Goal: Information Seeking & Learning: Get advice/opinions

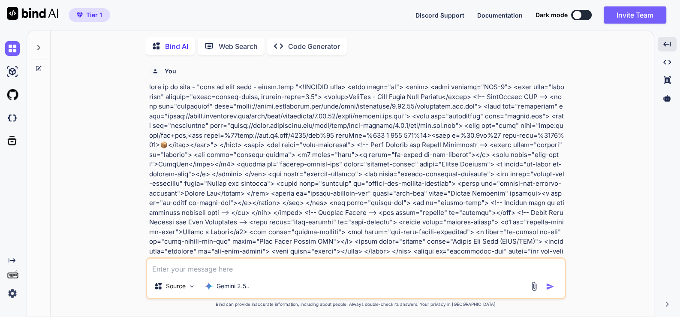
scroll to position [12964, 0]
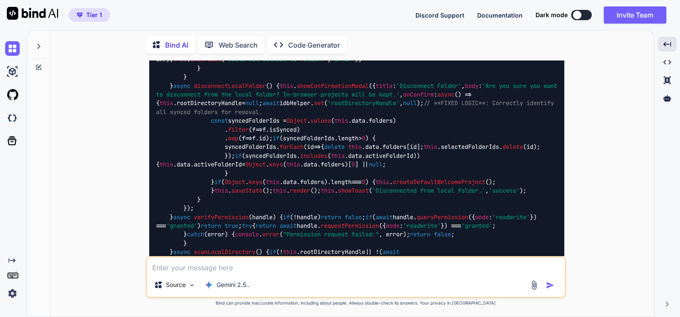
type textarea "x"
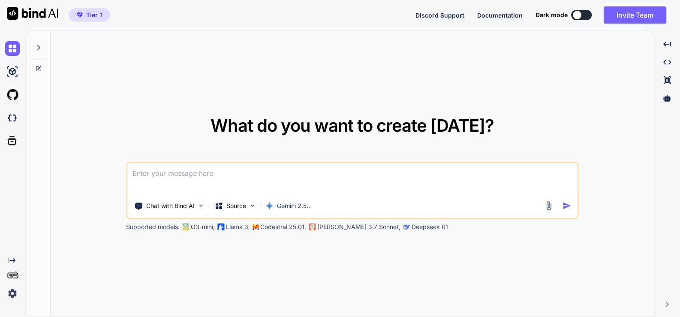
click at [200, 174] on textarea at bounding box center [352, 179] width 450 height 32
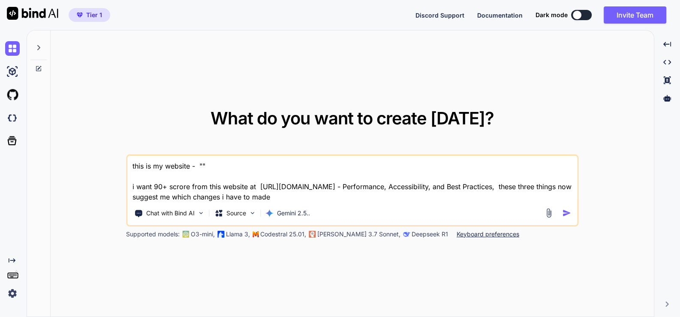
click at [200, 165] on textarea "this is my website - "" i want 90+ scrore from this website at [URL][DOMAIN_NAM…" at bounding box center [352, 179] width 450 height 46
drag, startPoint x: 295, startPoint y: 199, endPoint x: 149, endPoint y: 213, distance: 146.5
click at [149, 213] on div "this is my website - "" i want 90+ scrore from this website at [URL][DOMAIN_NAM…" at bounding box center [352, 190] width 452 height 72
click at [311, 193] on textarea "this is my website - "" i want 90+ scrore from this website at [URL][DOMAIN_NAM…" at bounding box center [352, 179] width 450 height 46
click at [202, 165] on textarea "this is my website - "" i want 90+ scrore from this website at [URL][DOMAIN_NAM…" at bounding box center [352, 179] width 450 height 46
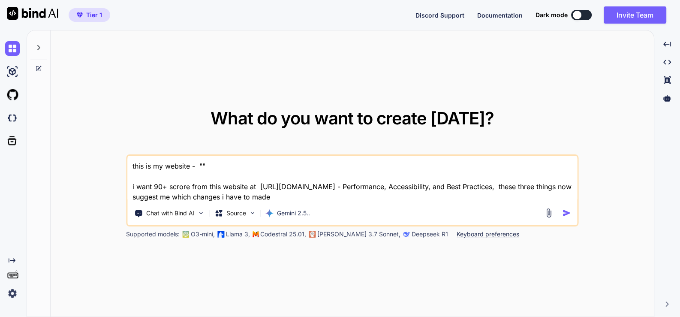
paste textarea "here is text code - .htaccess "# .htaccess # ENABLE COMPRESSION <IfModule mod_d…"
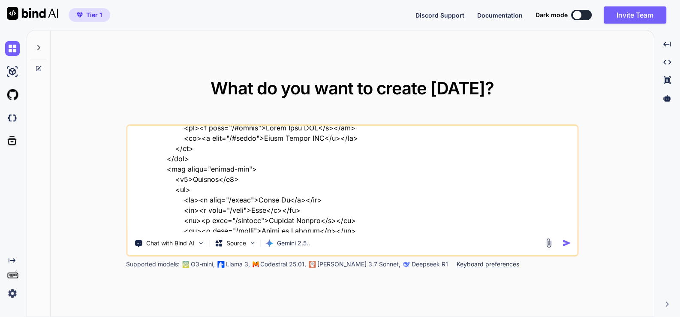
scroll to position [37309, 0]
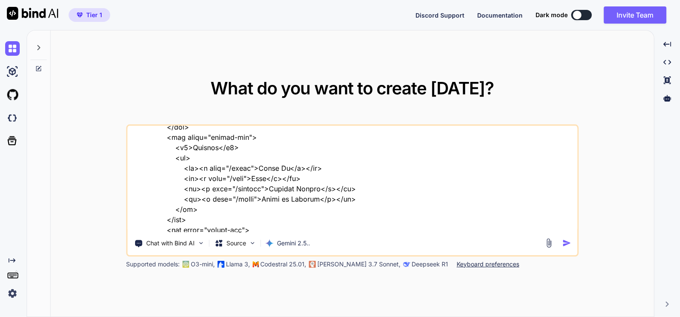
type textarea "this is my website - "here is text code - .htaccess "# .htaccess # ENABLE COMPR…"
click at [566, 244] on img "button" at bounding box center [566, 242] width 9 height 9
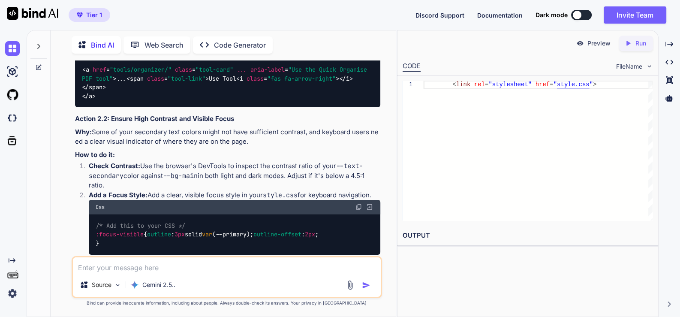
scroll to position [16633, 0]
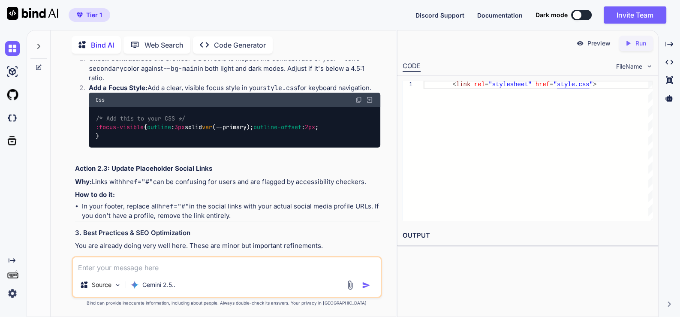
drag, startPoint x: 136, startPoint y: 110, endPoint x: 174, endPoint y: 110, distance: 37.7
click at [174, 258] on strong "Action 3.1: Create a robots.txt File" at bounding box center [131, 262] width 112 height 8
copy code "robots.txt"
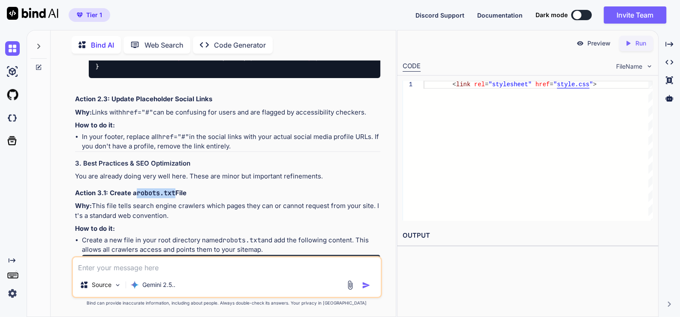
scroll to position [16687, 0]
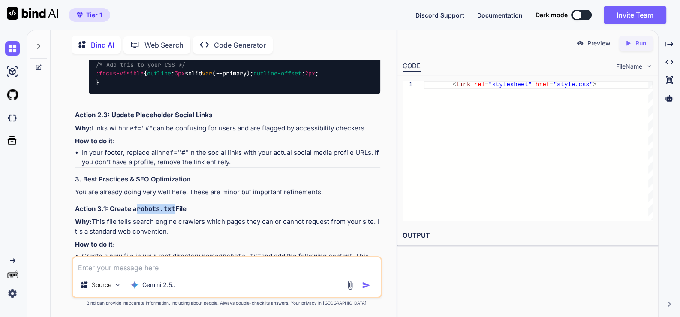
click at [425, 138] on div "< link rel = "stylesheet" href = " style.css " >" at bounding box center [538, 151] width 229 height 140
type textarea "<link rel="stylesheet" href="style.css">"
click at [359, 274] on img at bounding box center [359, 277] width 7 height 7
click at [356, 274] on img at bounding box center [359, 277] width 7 height 7
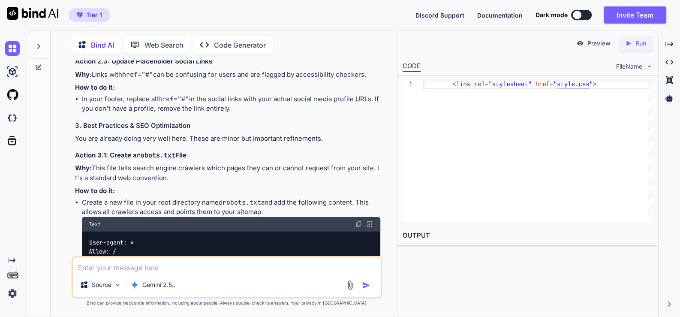
scroll to position [17062, 0]
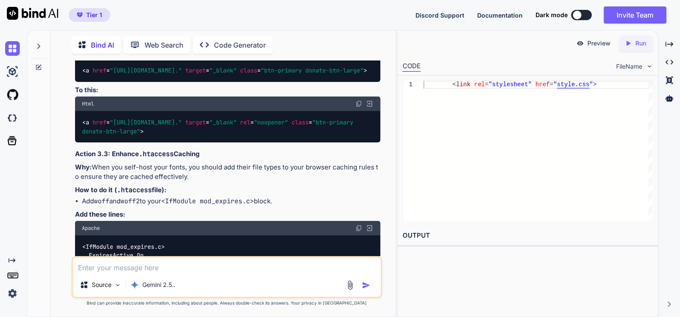
click at [162, 258] on textarea at bounding box center [227, 264] width 308 height 15
click at [159, 268] on textarea at bounding box center [227, 264] width 308 height 15
click at [130, 269] on textarea "tell me name of fonts that used in my website, i will download" at bounding box center [227, 264] width 308 height 15
click at [299, 268] on textarea "tell me name of all fonts that used in my website, i will download" at bounding box center [227, 264] width 308 height 15
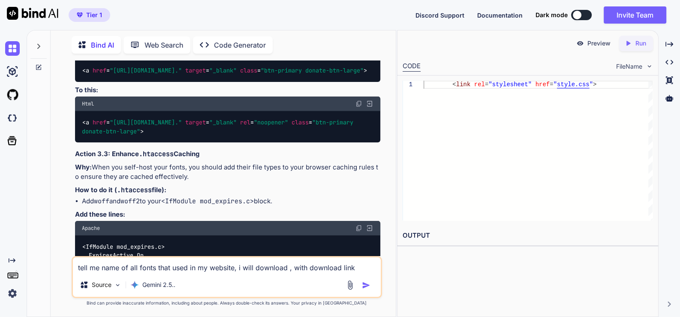
type textarea "tell me name of all fonts that used in my website, i will download , with downl…"
click at [365, 283] on img "button" at bounding box center [366, 285] width 9 height 9
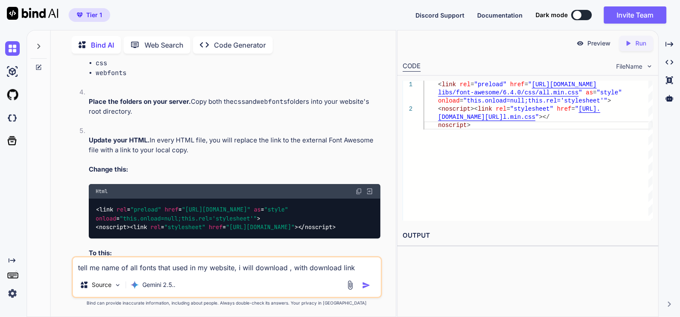
scroll to position [17934, 0]
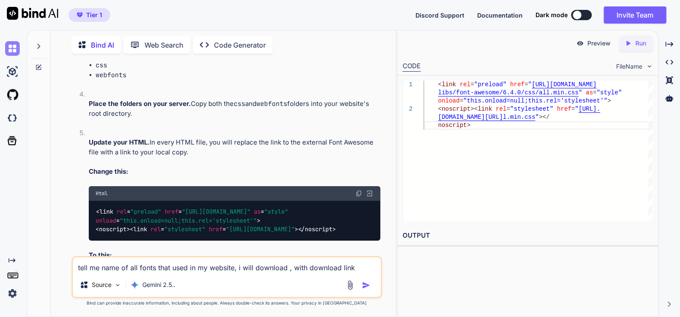
click at [11, 48] on img at bounding box center [12, 48] width 15 height 15
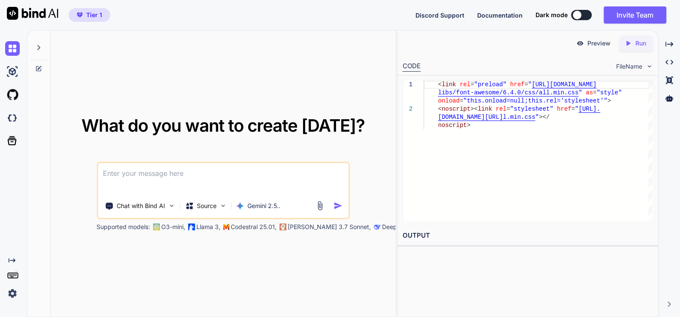
click at [167, 177] on textarea at bounding box center [223, 179] width 251 height 32
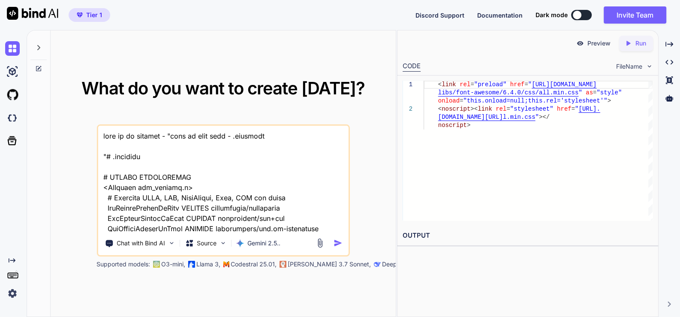
scroll to position [45631, 0]
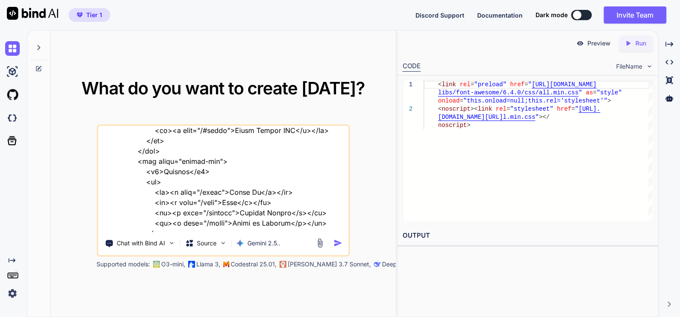
click at [156, 230] on textarea at bounding box center [223, 179] width 251 height 106
type textarea "this is my website - "here is text code - .htaccess "# .htaccess # ENABLE COMPR…"
click at [337, 242] on img "button" at bounding box center [338, 242] width 9 height 9
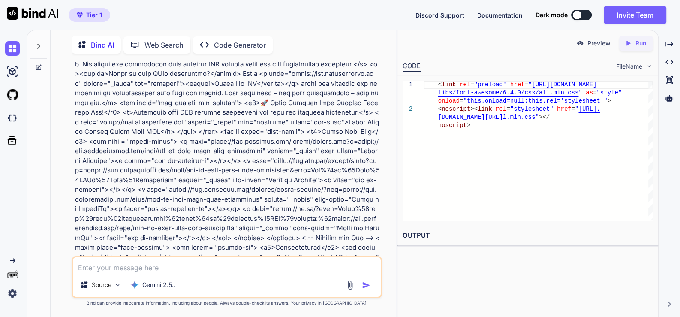
scroll to position [14526, 0]
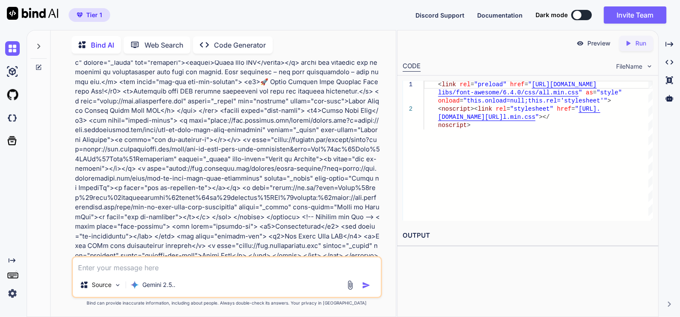
click at [177, 271] on textarea at bounding box center [227, 264] width 308 height 15
type textarea "provdie download like , i want to self host for best performance"
click at [367, 286] on img "button" at bounding box center [366, 285] width 9 height 9
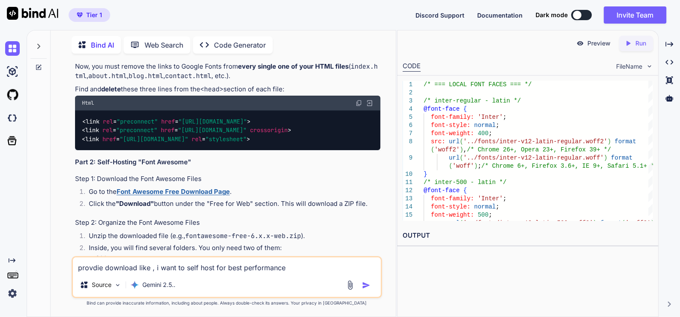
scroll to position [15716, 0]
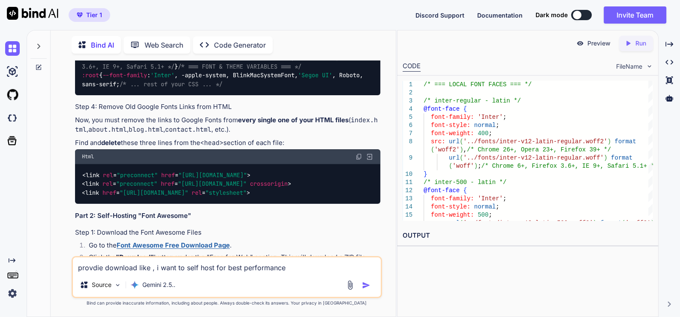
click at [203, 241] on link "Font Awesome Free Download Page" at bounding box center [173, 245] width 113 height 8
